Goal: Check status: Check status

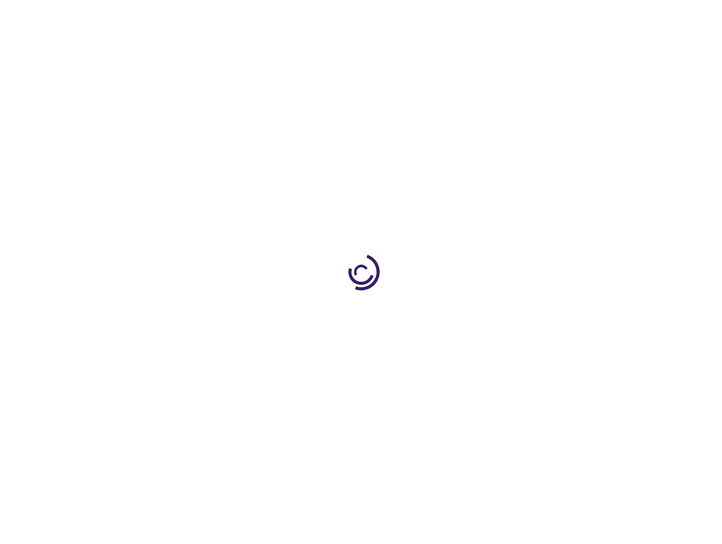
type input "0"
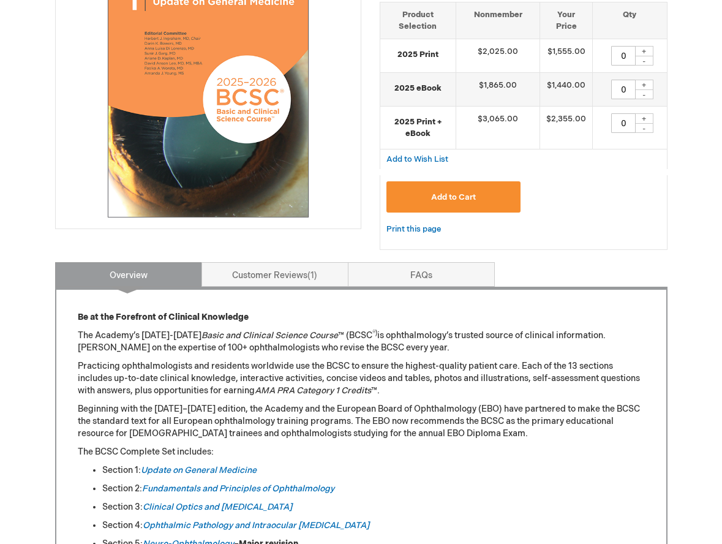
scroll to position [281, 0]
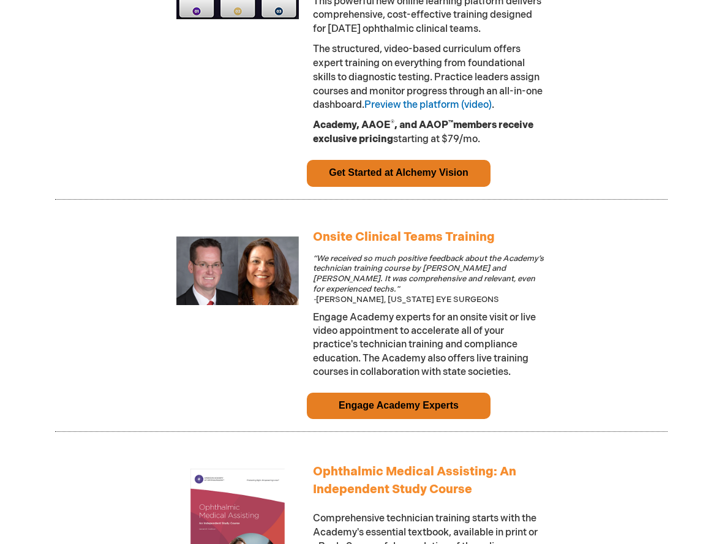
scroll to position [990, 0]
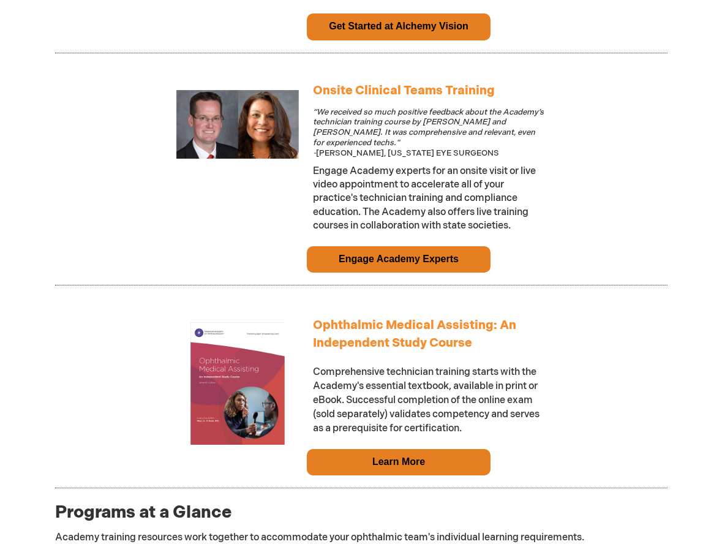
click at [416, 466] on link "Learn More" at bounding box center [398, 461] width 53 height 10
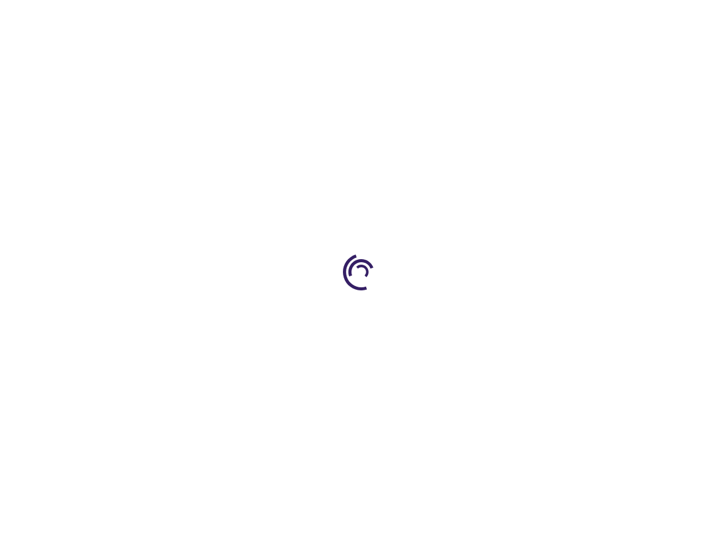
type input "0"
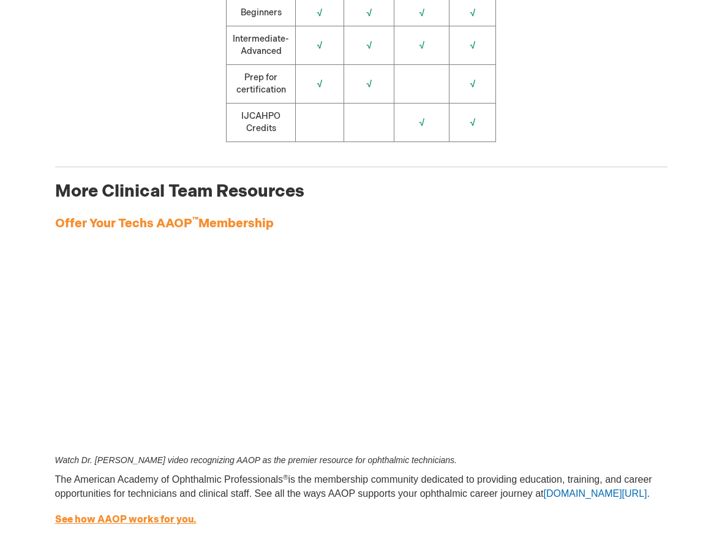
scroll to position [1960, 0]
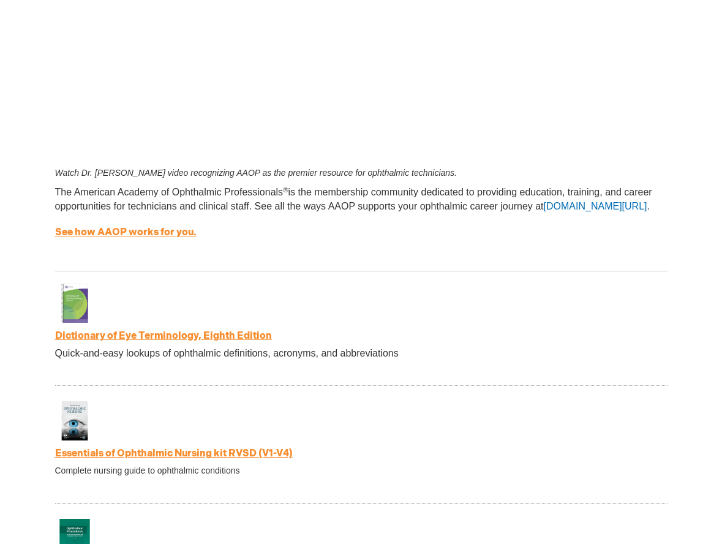
click at [227, 342] on link "Dictionary of Eye Terminology, Eighth Edition" at bounding box center [163, 336] width 217 height 12
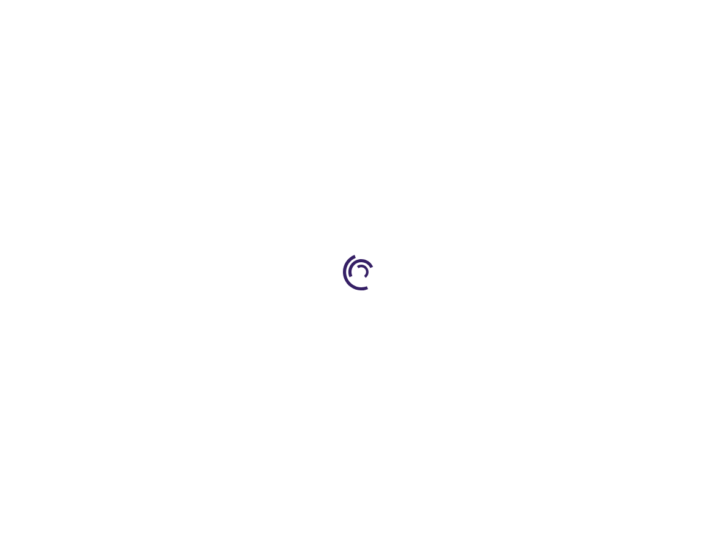
type input "0"
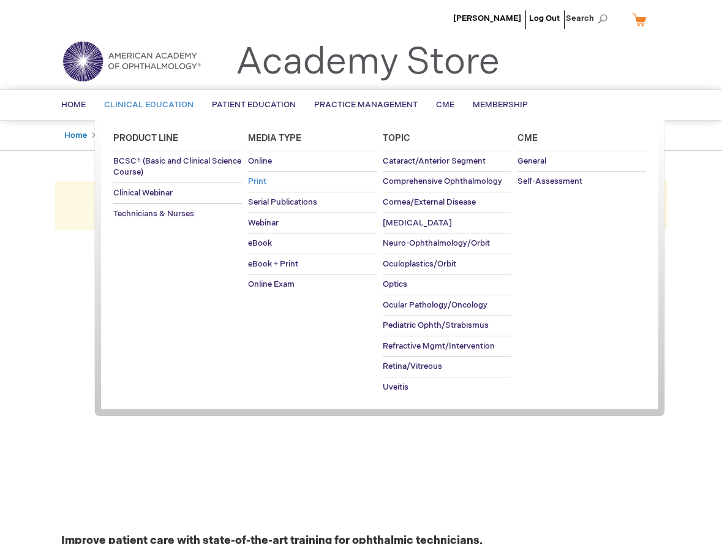
click at [254, 179] on span "Print" at bounding box center [257, 181] width 18 height 10
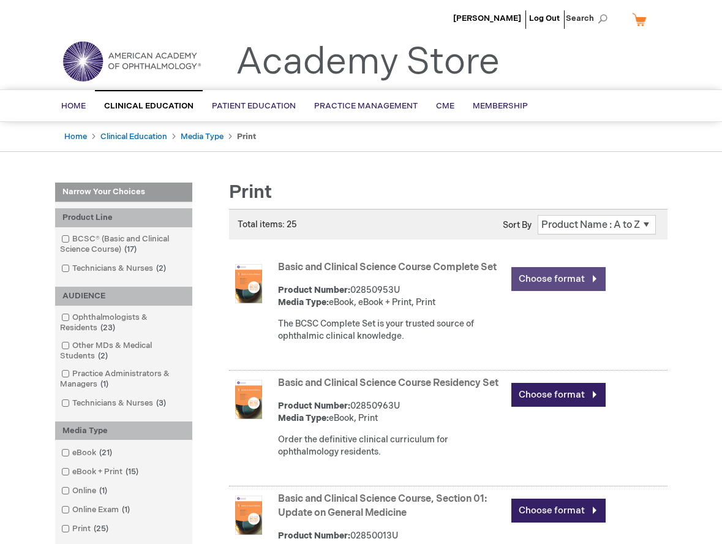
click at [548, 281] on link "Choose format" at bounding box center [559, 279] width 94 height 24
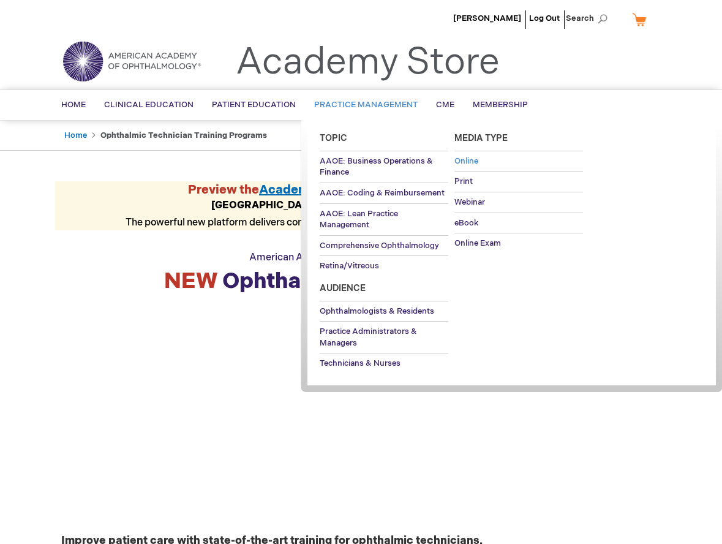
click at [484, 158] on link "Online" at bounding box center [519, 161] width 129 height 20
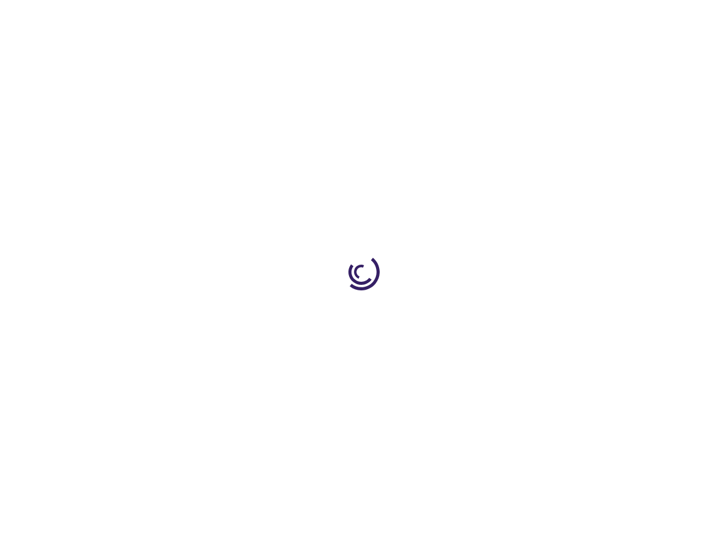
click at [461, 157] on div at bounding box center [361, 272] width 722 height 544
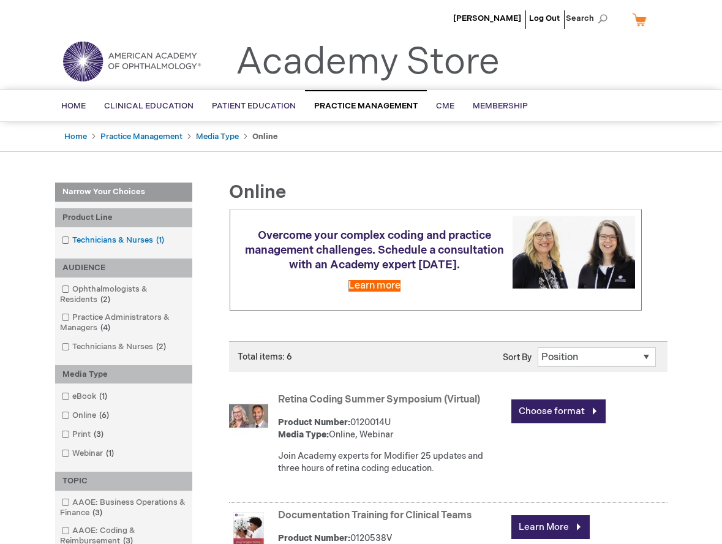
click at [121, 237] on link "Technicians & Nurses 1 item" at bounding box center [113, 241] width 111 height 12
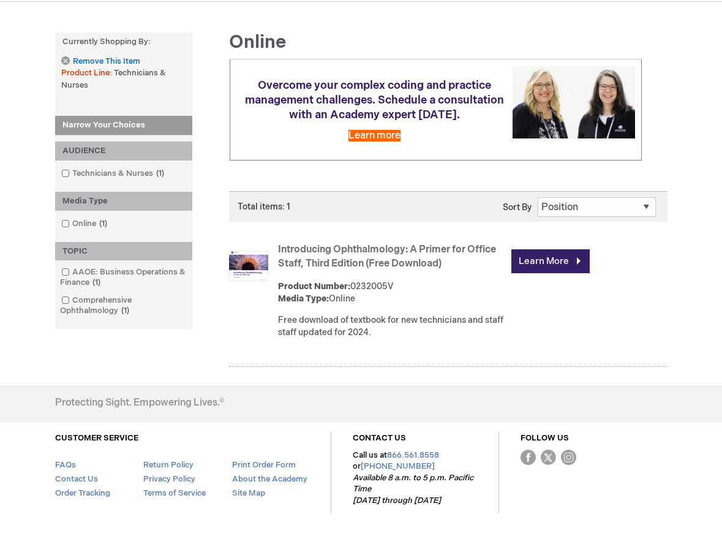
scroll to position [159, 0]
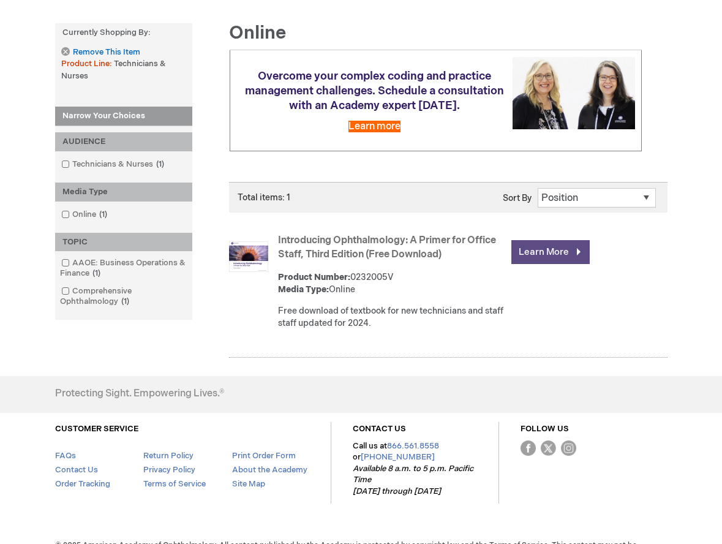
click at [559, 252] on link "Learn More" at bounding box center [551, 252] width 78 height 24
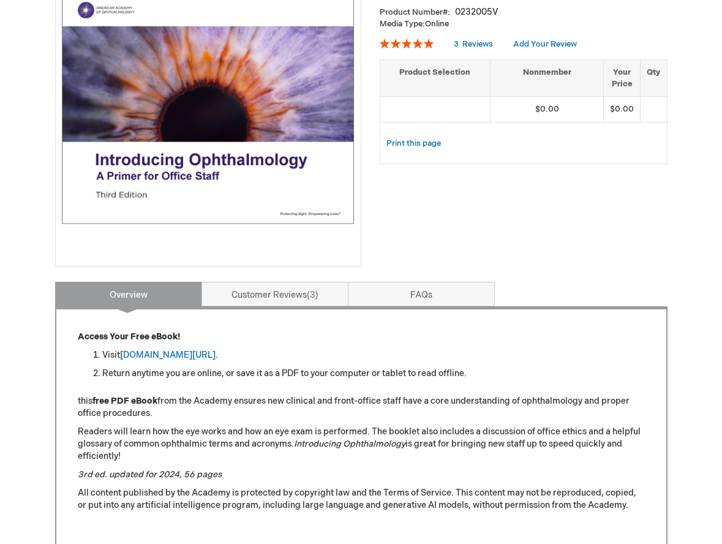
scroll to position [128, 0]
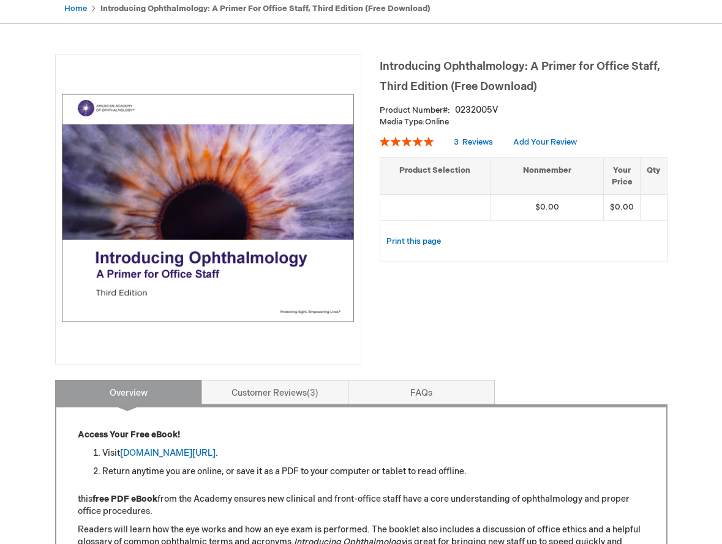
click at [261, 236] on img at bounding box center [208, 207] width 293 height 293
click at [299, 243] on img at bounding box center [208, 207] width 293 height 293
click at [543, 235] on div "Print this page" at bounding box center [524, 248] width 288 height 28
click at [427, 242] on link "Print this page" at bounding box center [414, 241] width 55 height 15
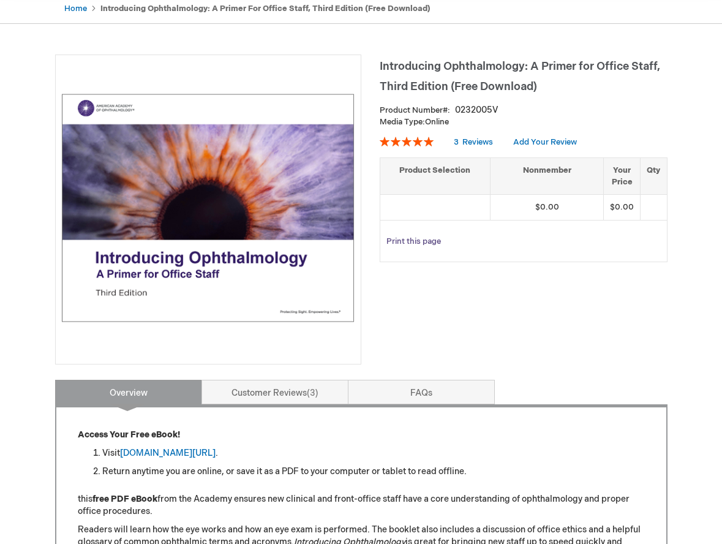
click at [411, 238] on link "Print this page" at bounding box center [414, 241] width 55 height 15
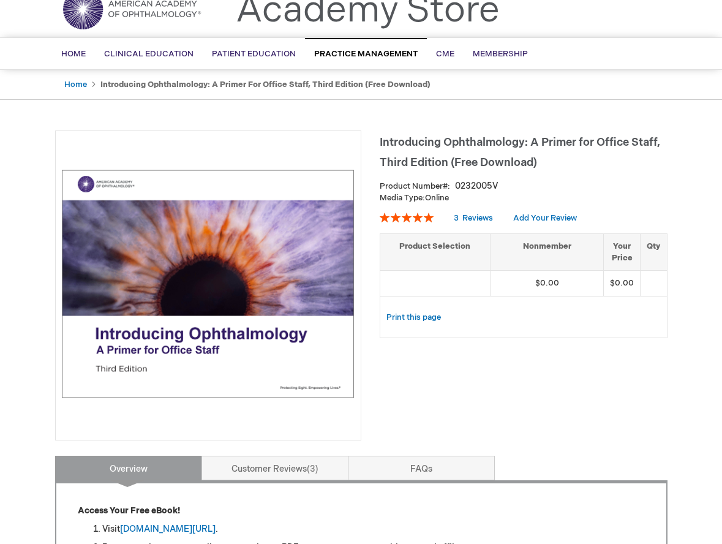
scroll to position [0, 0]
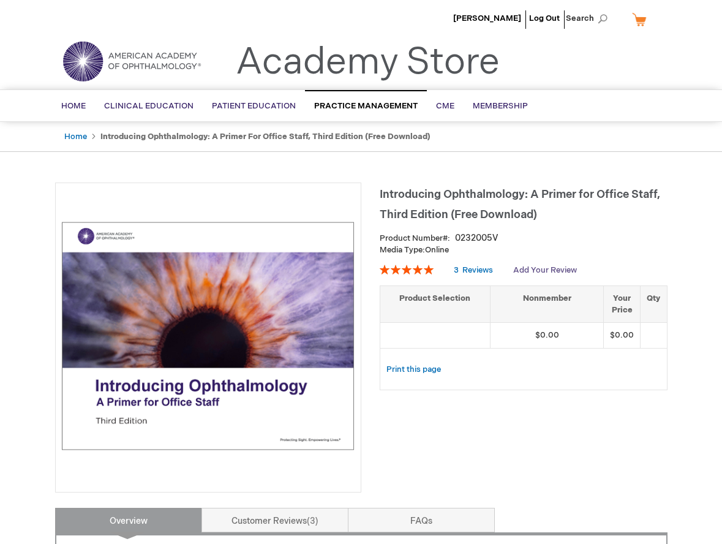
click at [552, 270] on link "Add Your Review" at bounding box center [545, 270] width 64 height 10
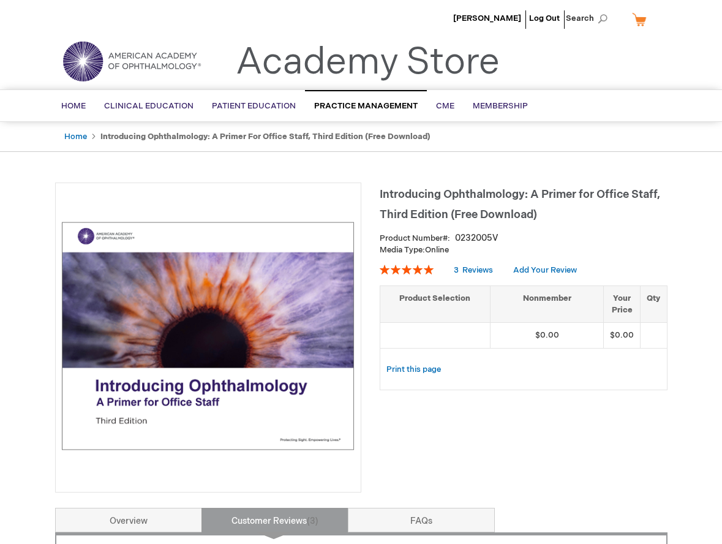
click at [319, 350] on img at bounding box center [208, 335] width 293 height 293
click at [518, 393] on div "Introducing Ophthalmology: A Primer for Office Staff, Third Edition (Free Downl…" at bounding box center [524, 292] width 288 height 219
click at [482, 308] on th "Product Selection" at bounding box center [435, 303] width 110 height 37
click at [580, 314] on th "Nonmember" at bounding box center [547, 303] width 114 height 37
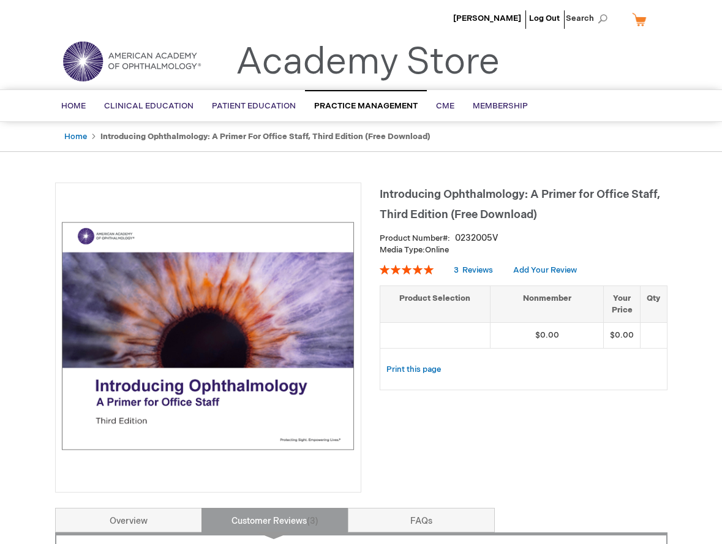
click at [641, 312] on th "Qty" at bounding box center [654, 303] width 26 height 37
click at [505, 219] on span "Introducing Ophthalmology: A Primer for Office Staff, Third Edition (Free Downl…" at bounding box center [520, 204] width 281 height 33
click at [491, 244] on div "0232005V" at bounding box center [476, 238] width 43 height 12
click at [472, 240] on div "0232005V" at bounding box center [476, 238] width 43 height 12
click at [472, 239] on div "0232005V" at bounding box center [476, 238] width 43 height 12
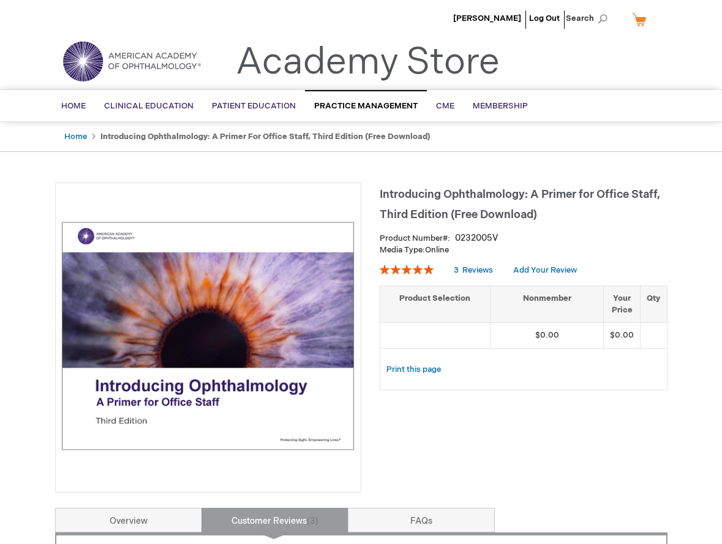
click at [423, 224] on div "Introducing Ophthalmology: A Primer for Office Staff, Third Edition (Free Downl…" at bounding box center [524, 292] width 288 height 219
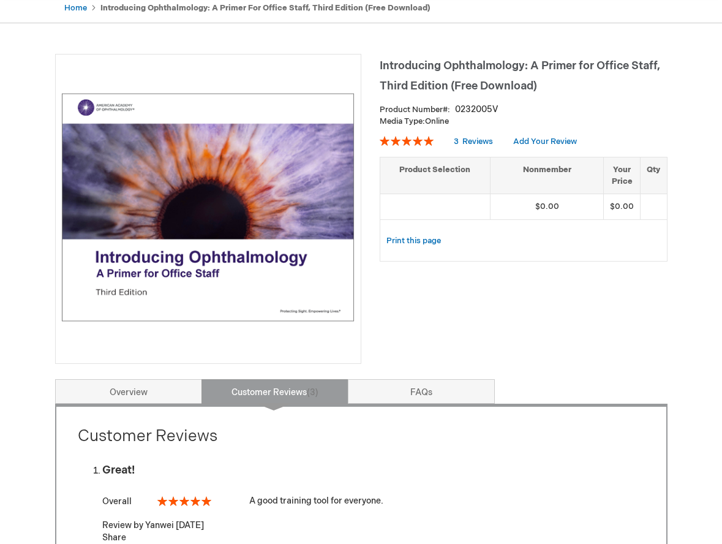
scroll to position [130, 0]
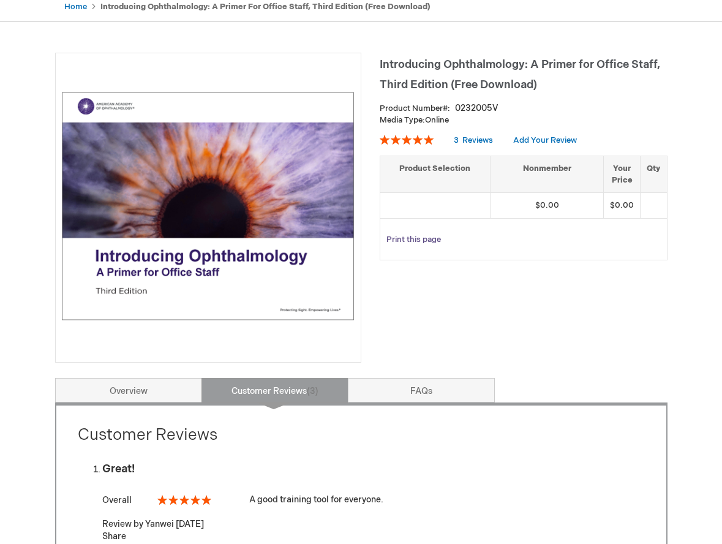
click at [406, 239] on link "Print this page" at bounding box center [414, 239] width 55 height 15
click at [295, 262] on img at bounding box center [208, 205] width 293 height 293
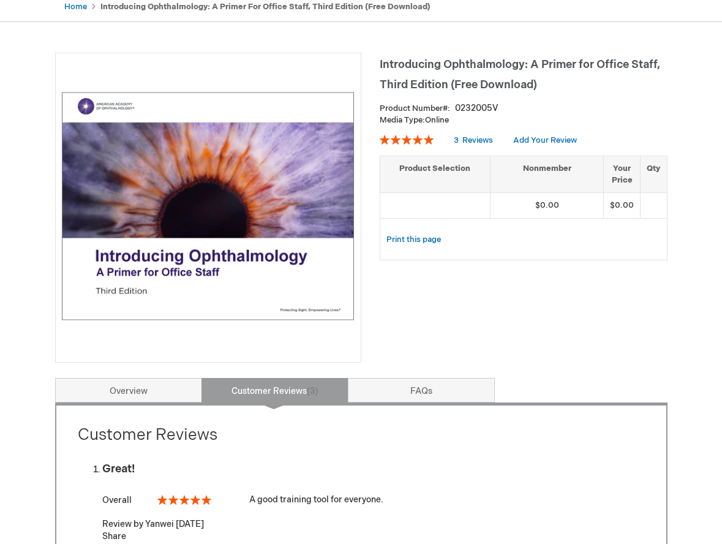
click at [295, 261] on img at bounding box center [208, 205] width 293 height 293
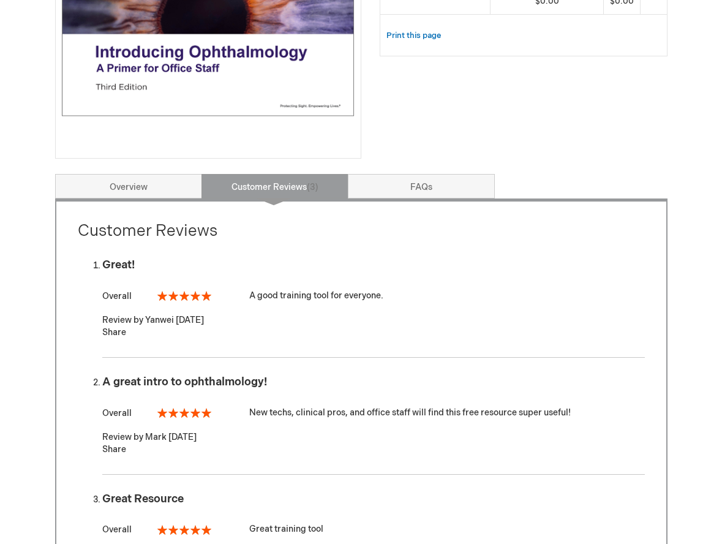
click at [138, 172] on div "Introducing Ophthalmology: A Primer for Office Staff, Third Edition (Free Downl…" at bounding box center [361, 463] width 613 height 1229
click at [135, 179] on link "Overview" at bounding box center [128, 186] width 147 height 25
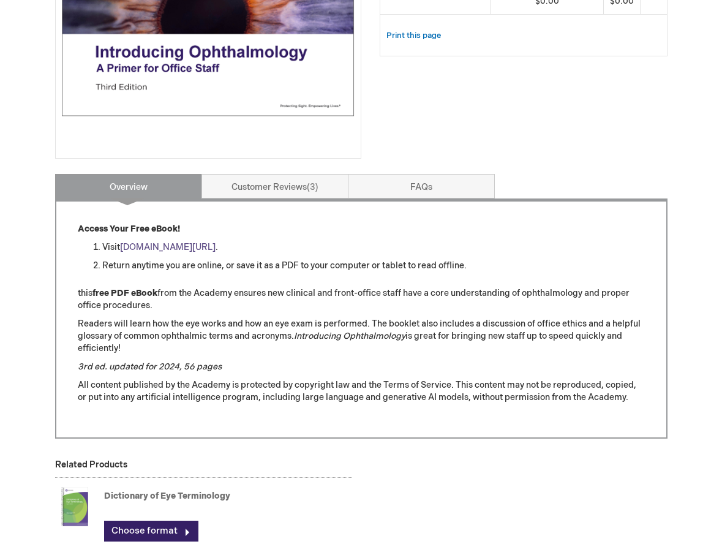
click at [216, 247] on link "aao.org/introducing_ophthalmology" at bounding box center [168, 247] width 96 height 10
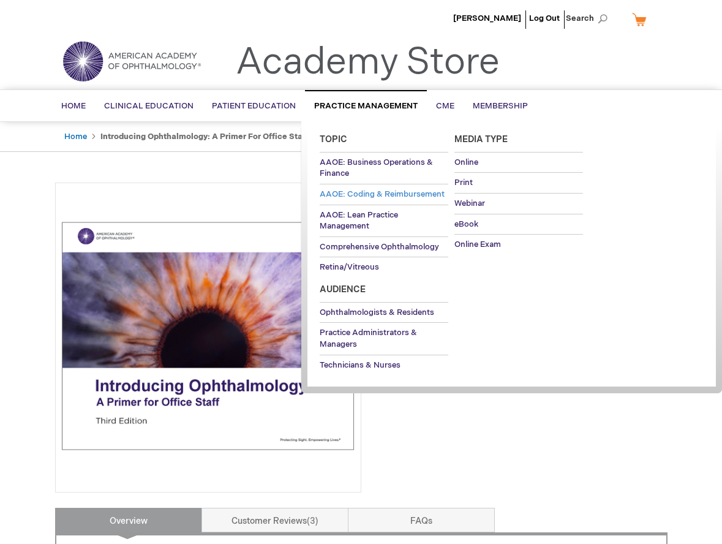
click at [380, 193] on span "AAOE: Coding & Reimbursement" at bounding box center [382, 194] width 125 height 10
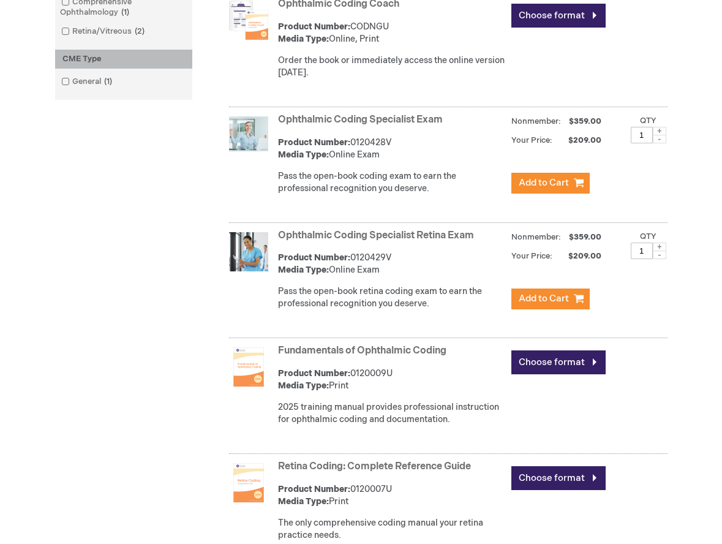
scroll to position [533, 0]
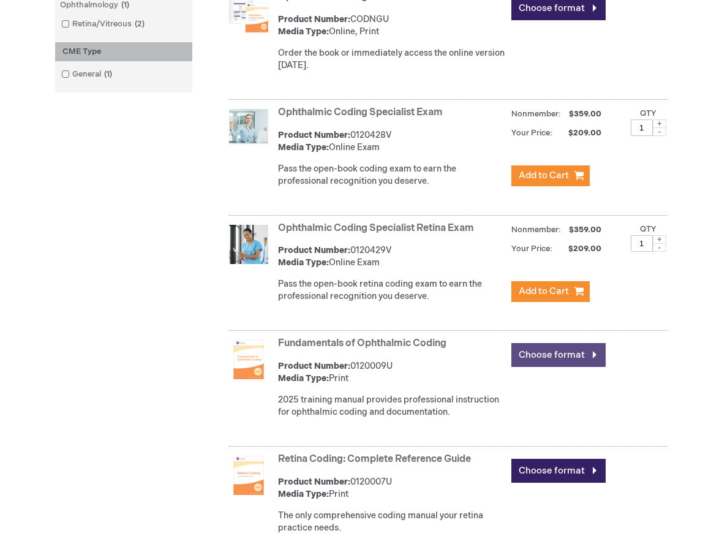
click at [566, 358] on link "Choose format" at bounding box center [559, 355] width 94 height 24
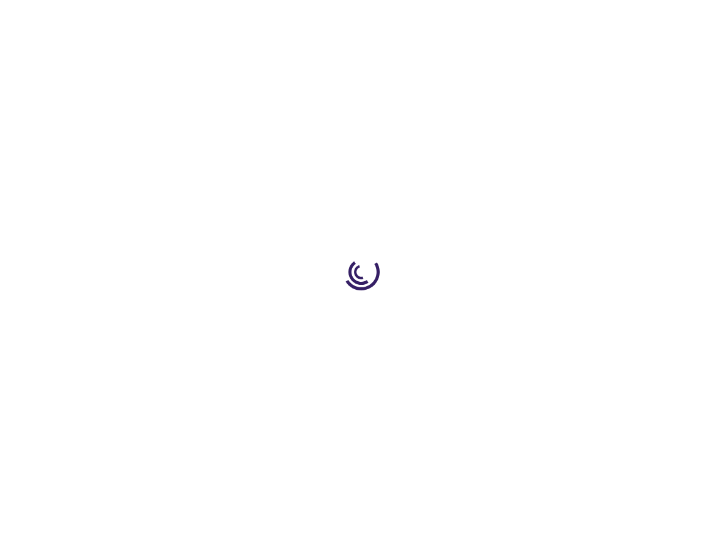
type input "0"
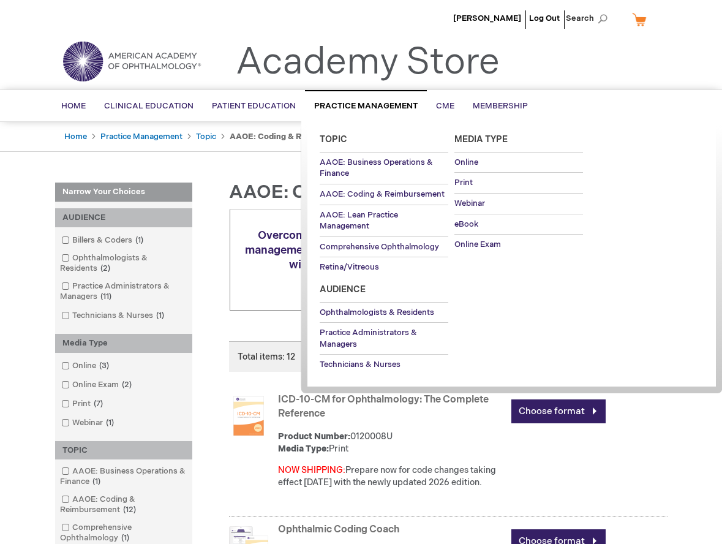
click at [361, 102] on span "Practice Management" at bounding box center [366, 106] width 104 height 10
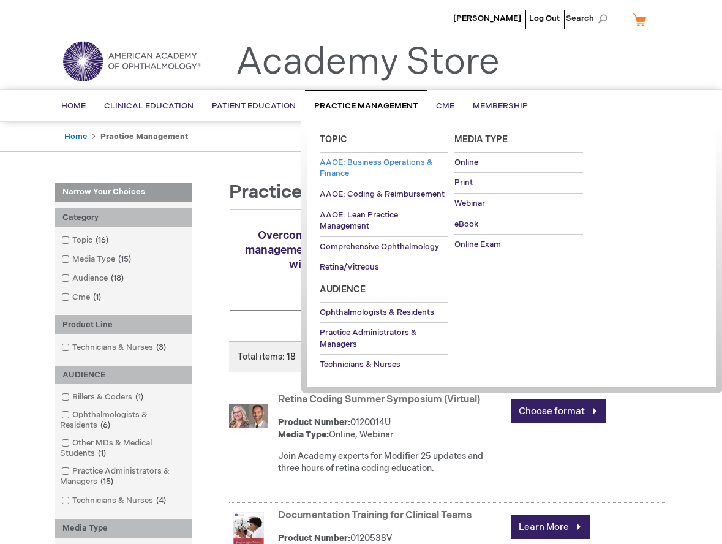
click at [341, 161] on span "AAOE: Business Operations & Finance" at bounding box center [376, 167] width 113 height 21
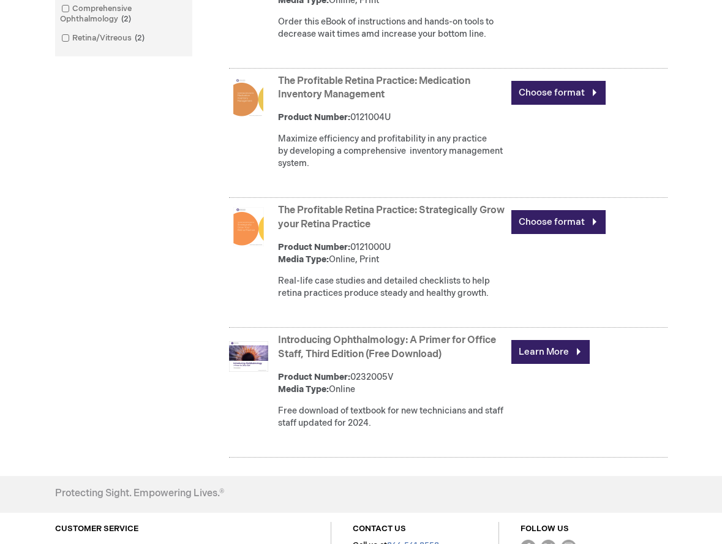
scroll to position [578, 0]
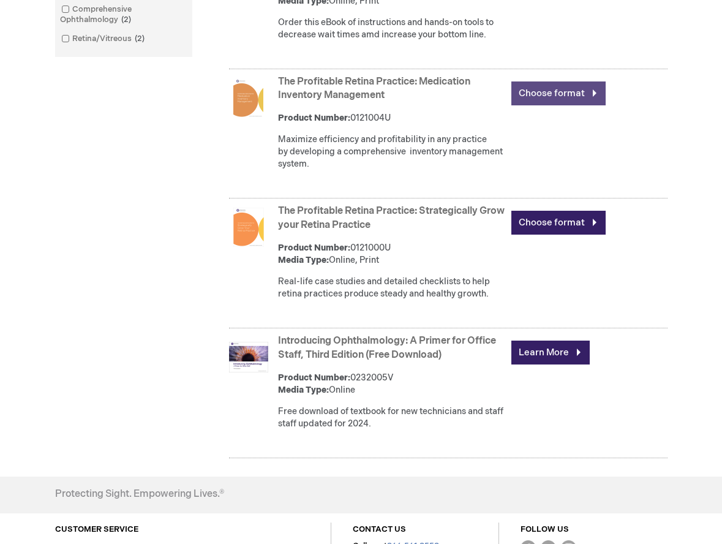
click at [567, 105] on link "Choose format" at bounding box center [559, 93] width 94 height 24
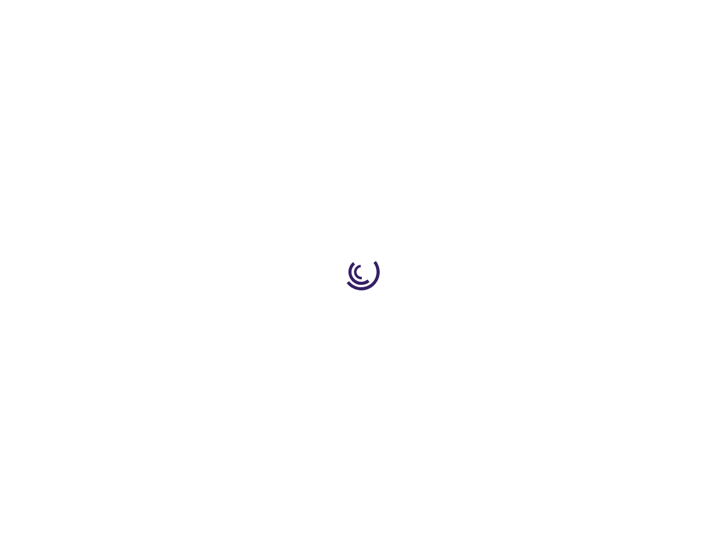
type input "0"
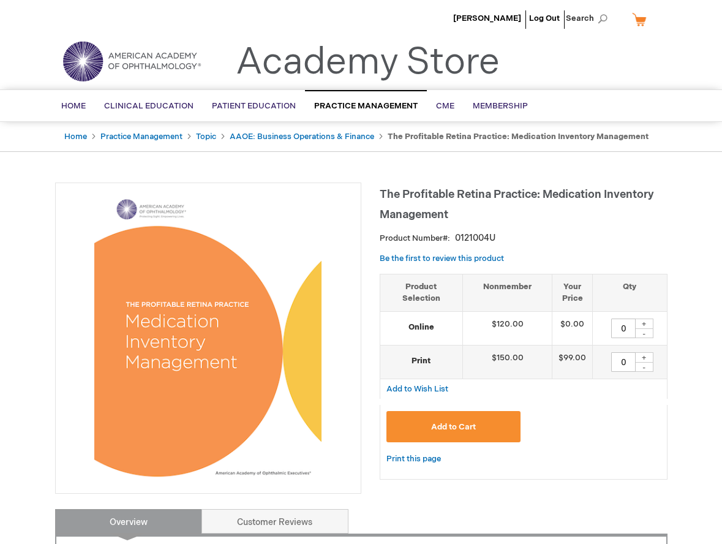
click at [643, 323] on div "+" at bounding box center [644, 324] width 18 height 10
type input "1"
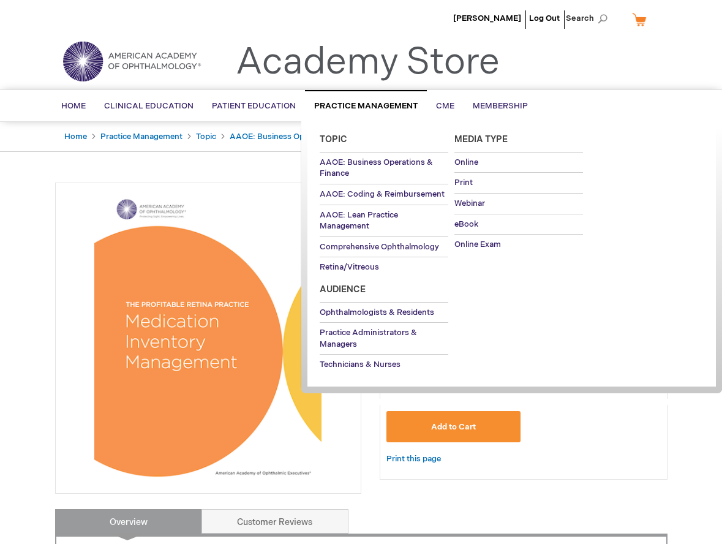
click at [366, 102] on span "Practice Management" at bounding box center [366, 106] width 104 height 10
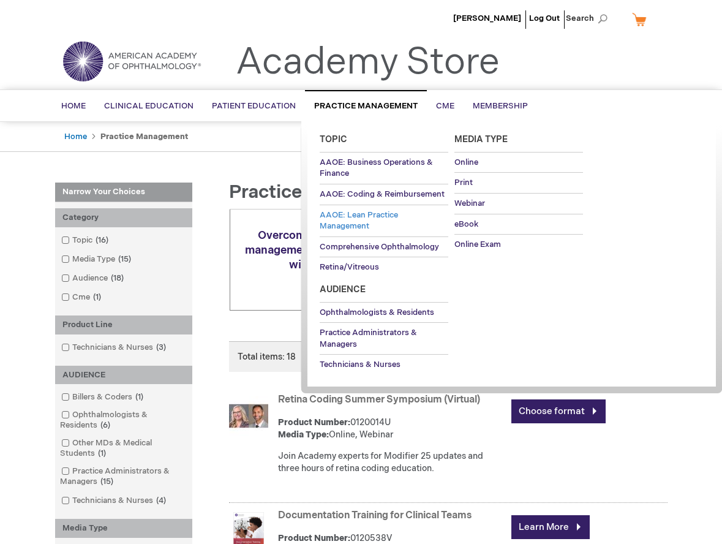
click at [373, 214] on span "AAOE: Lean Practice Management" at bounding box center [359, 220] width 78 height 21
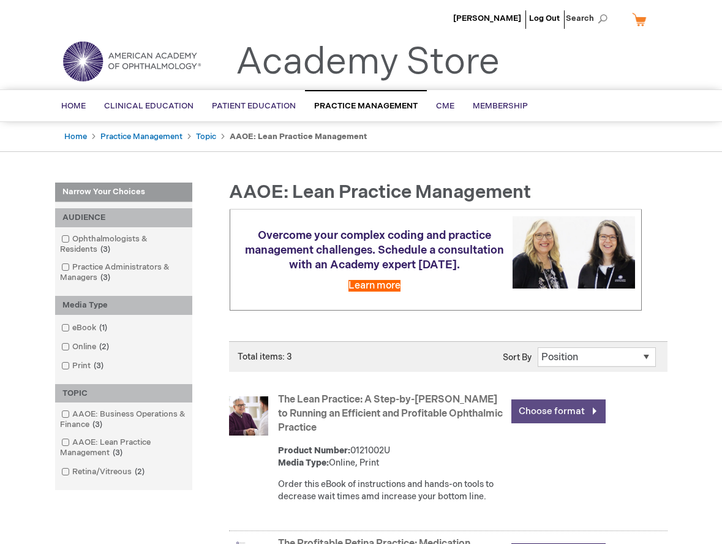
click at [574, 418] on link "Choose format" at bounding box center [559, 411] width 94 height 24
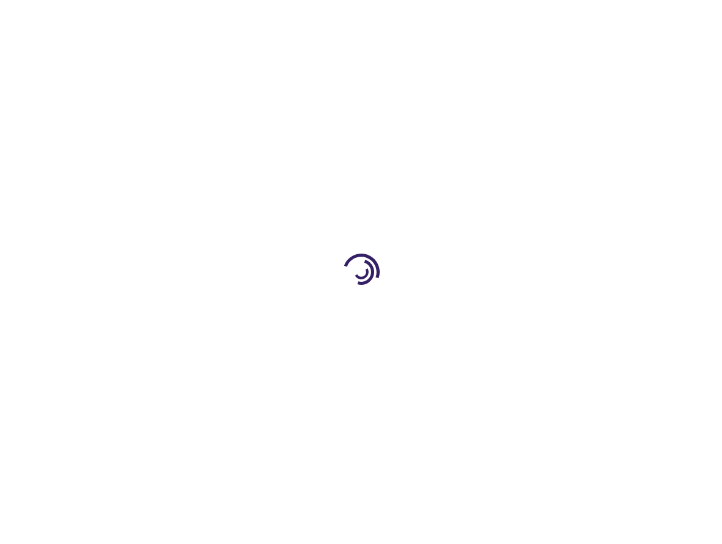
type input "0"
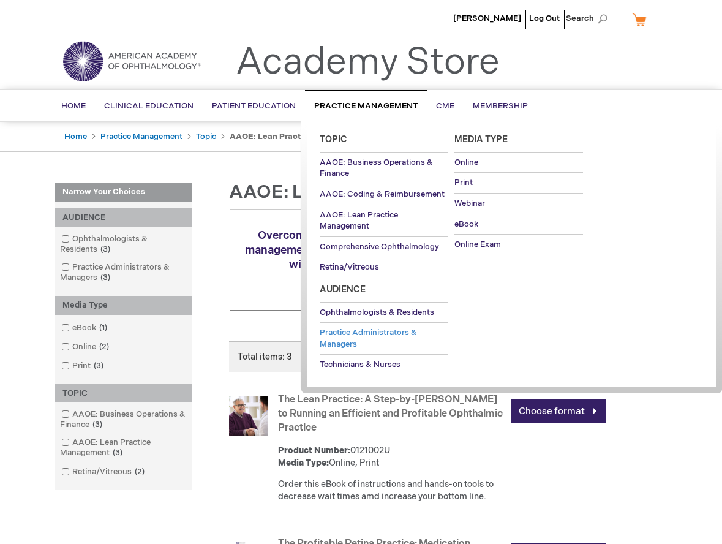
click at [342, 331] on span "Practice Administrators & Managers" at bounding box center [368, 338] width 97 height 21
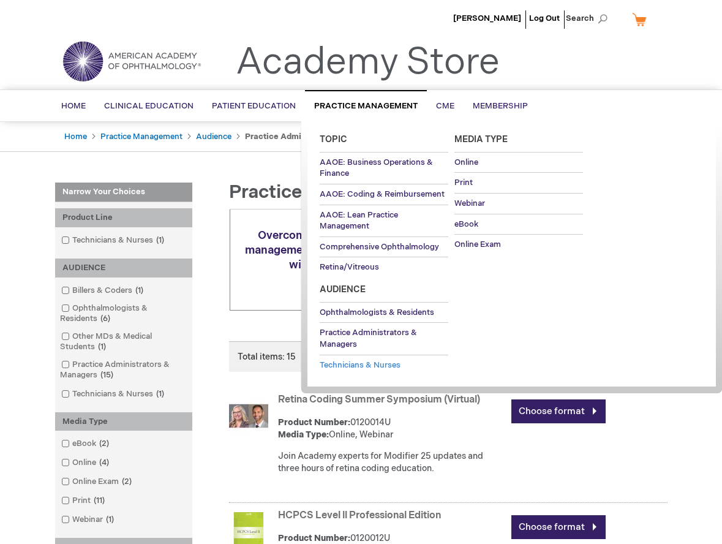
click at [367, 363] on span "Technicians & Nurses" at bounding box center [360, 365] width 81 height 10
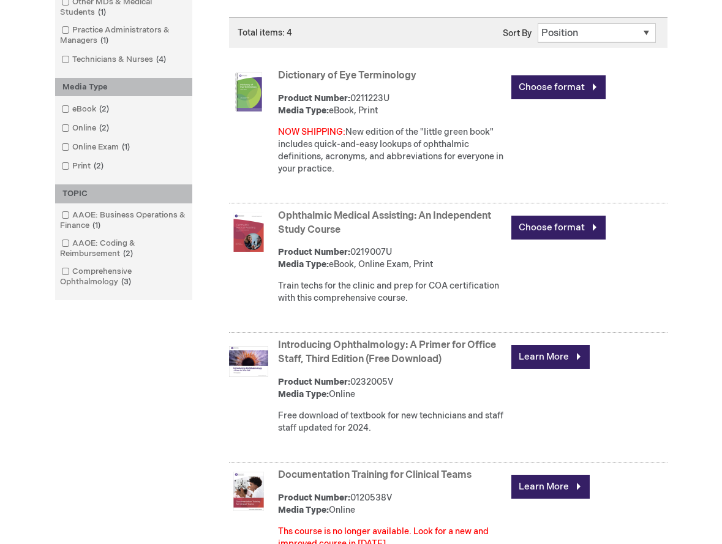
scroll to position [292, 0]
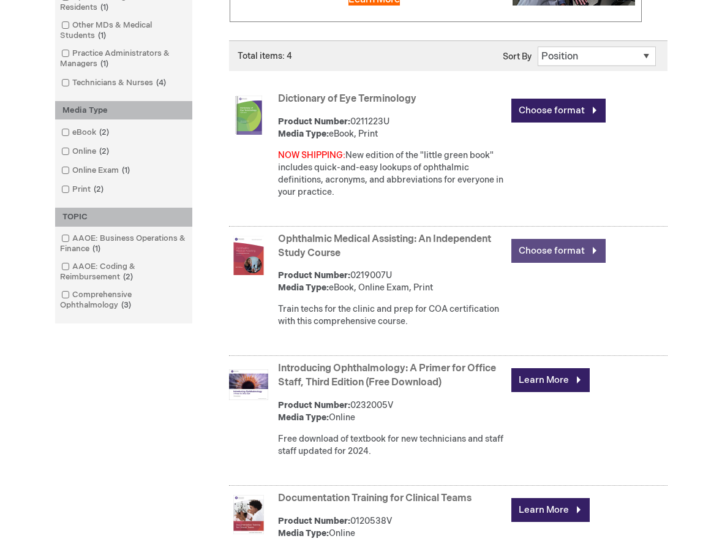
click at [574, 248] on link "Choose format" at bounding box center [559, 251] width 94 height 24
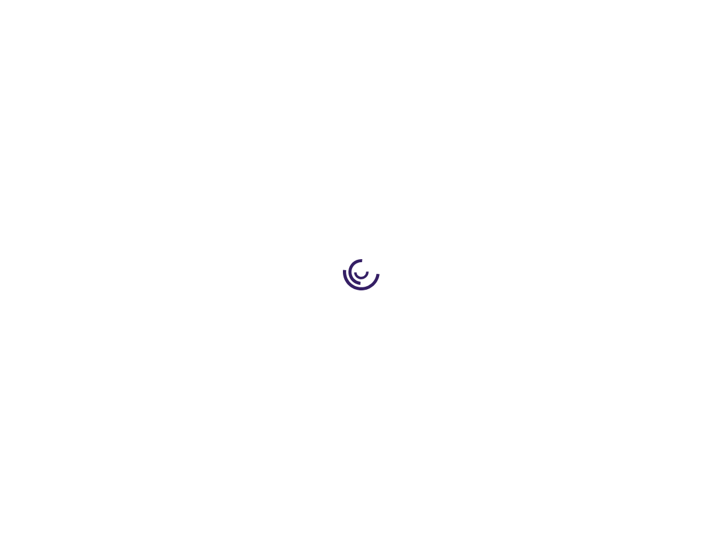
type input "0"
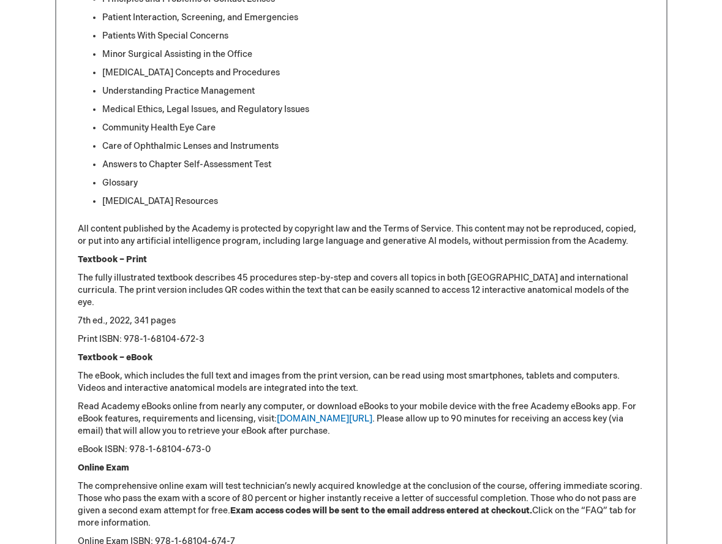
scroll to position [1179, 0]
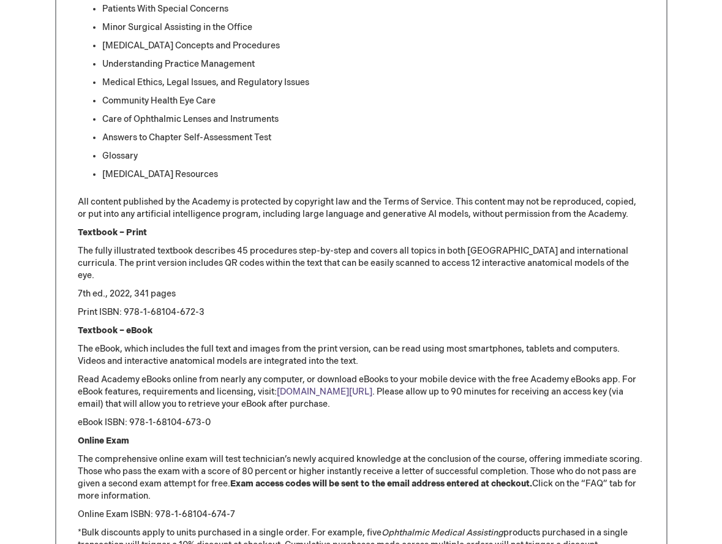
click at [325, 388] on link "[DOMAIN_NAME][URL]" at bounding box center [325, 392] width 96 height 10
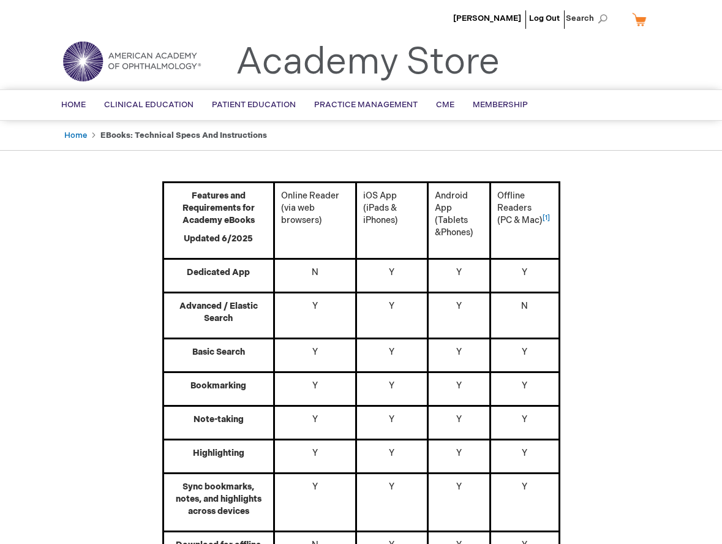
click at [116, 56] on img at bounding box center [131, 61] width 147 height 44
click at [133, 51] on img at bounding box center [131, 61] width 147 height 44
click at [474, 18] on span "[PERSON_NAME]" at bounding box center [487, 18] width 68 height 10
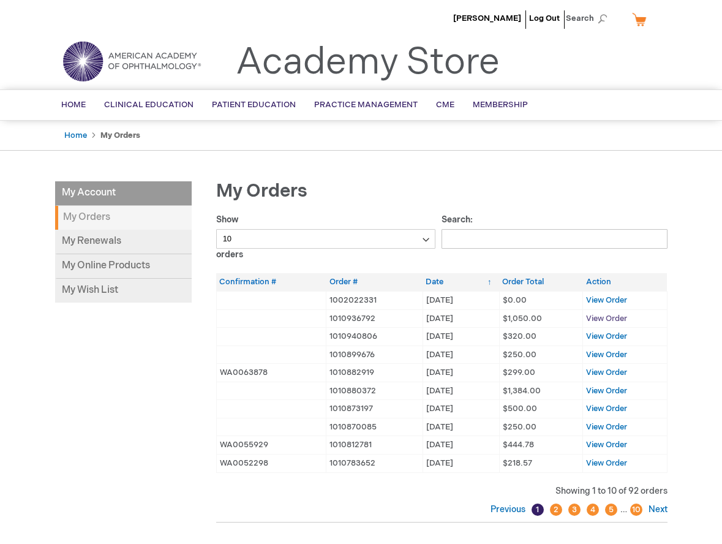
click at [618, 317] on span "View Order" at bounding box center [606, 319] width 41 height 10
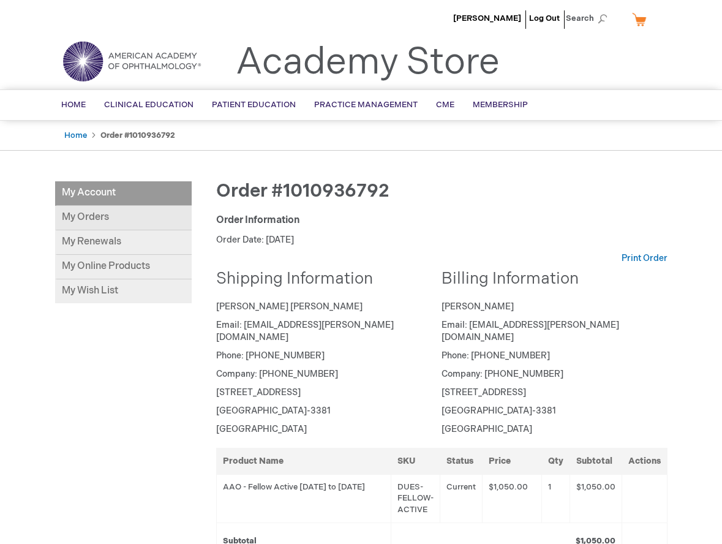
click at [107, 208] on link "My Orders" at bounding box center [123, 218] width 137 height 25
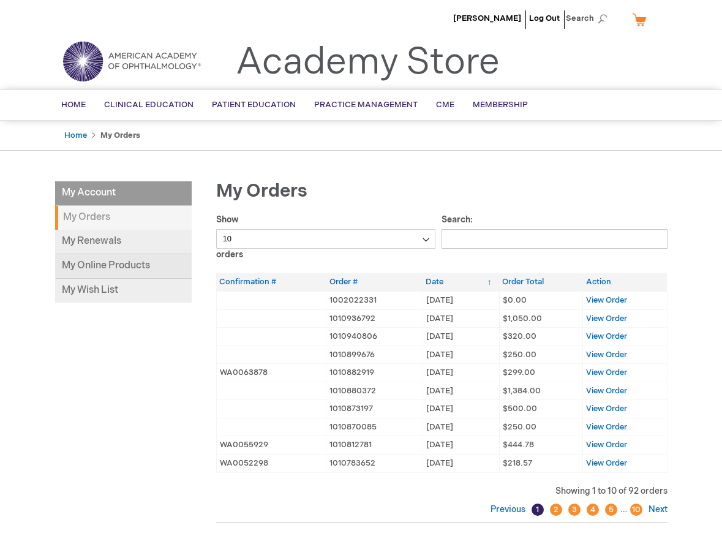
click at [89, 263] on link "My Online Products" at bounding box center [123, 266] width 137 height 25
click at [106, 62] on img at bounding box center [131, 61] width 147 height 44
